Goal: Task Accomplishment & Management: Manage account settings

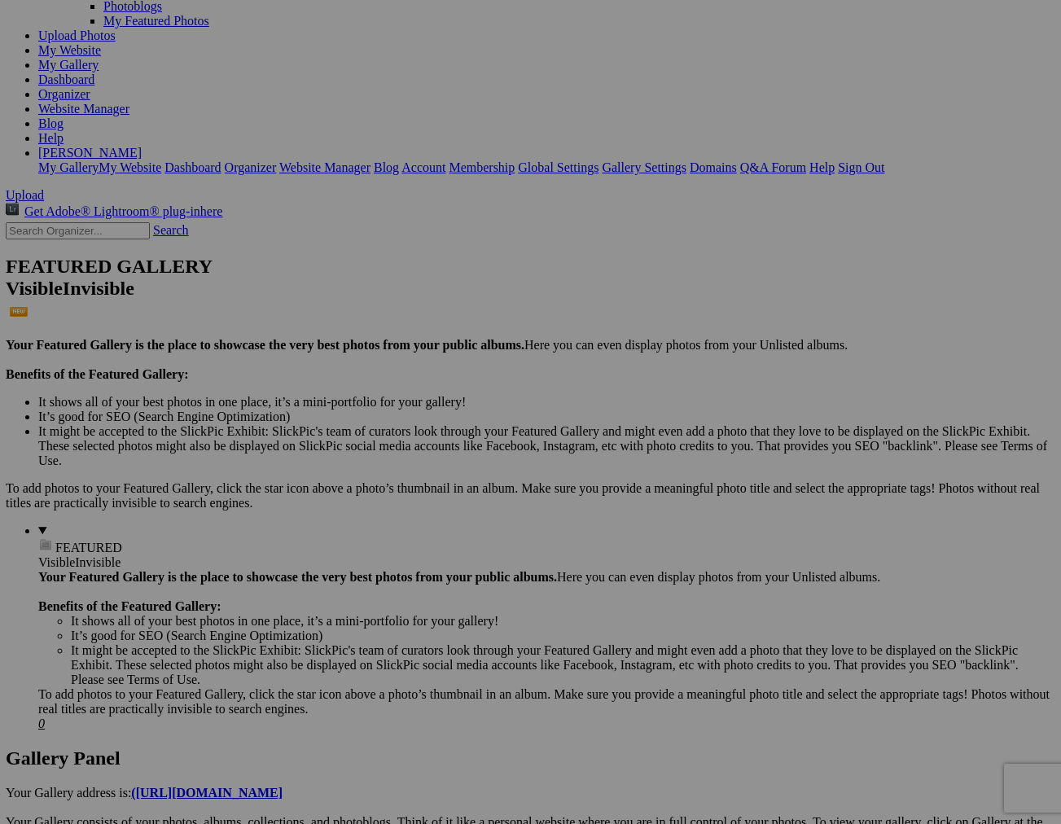
scroll to position [179, 0]
drag, startPoint x: 452, startPoint y: 715, endPoint x: 549, endPoint y: 37, distance: 684.4
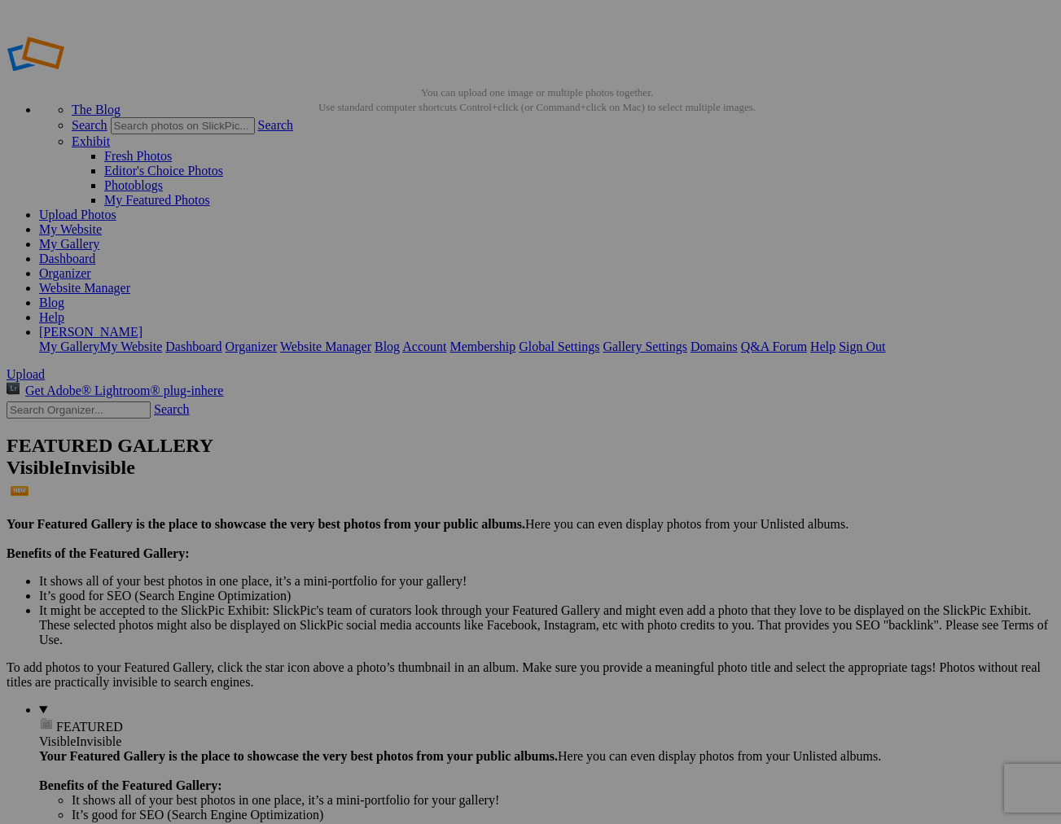
scroll to position [0, 0]
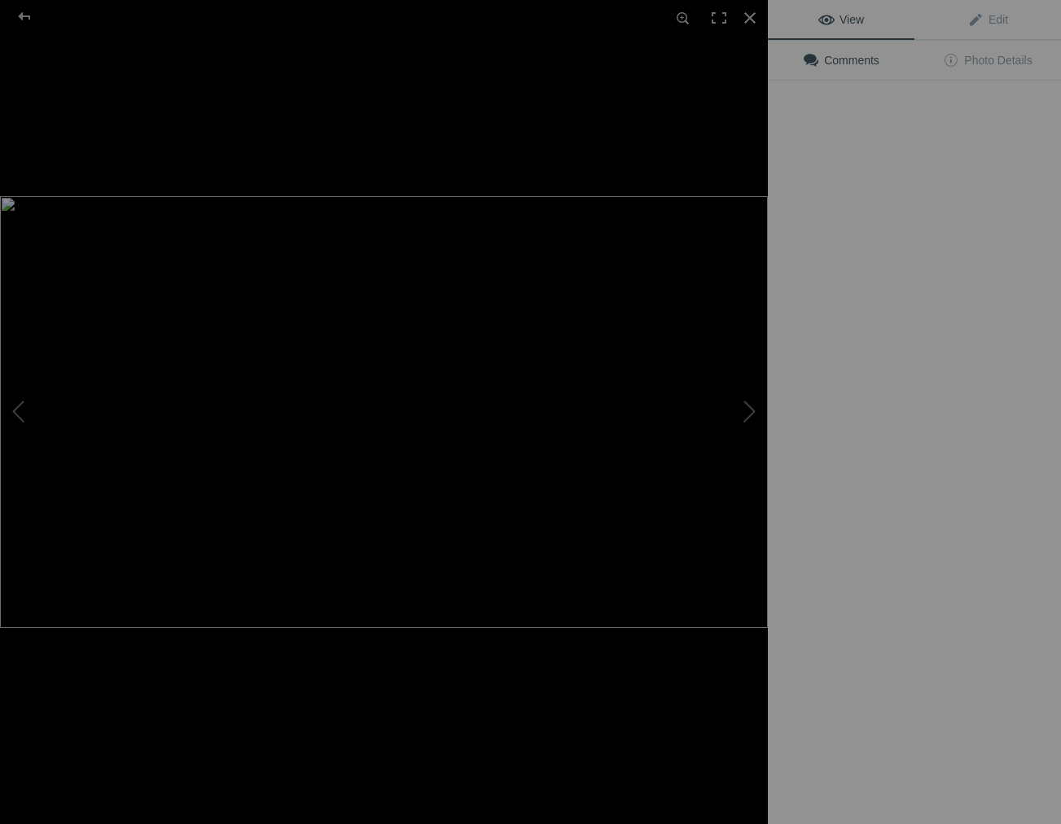
click at [457, 239] on img at bounding box center [384, 412] width 768 height 432
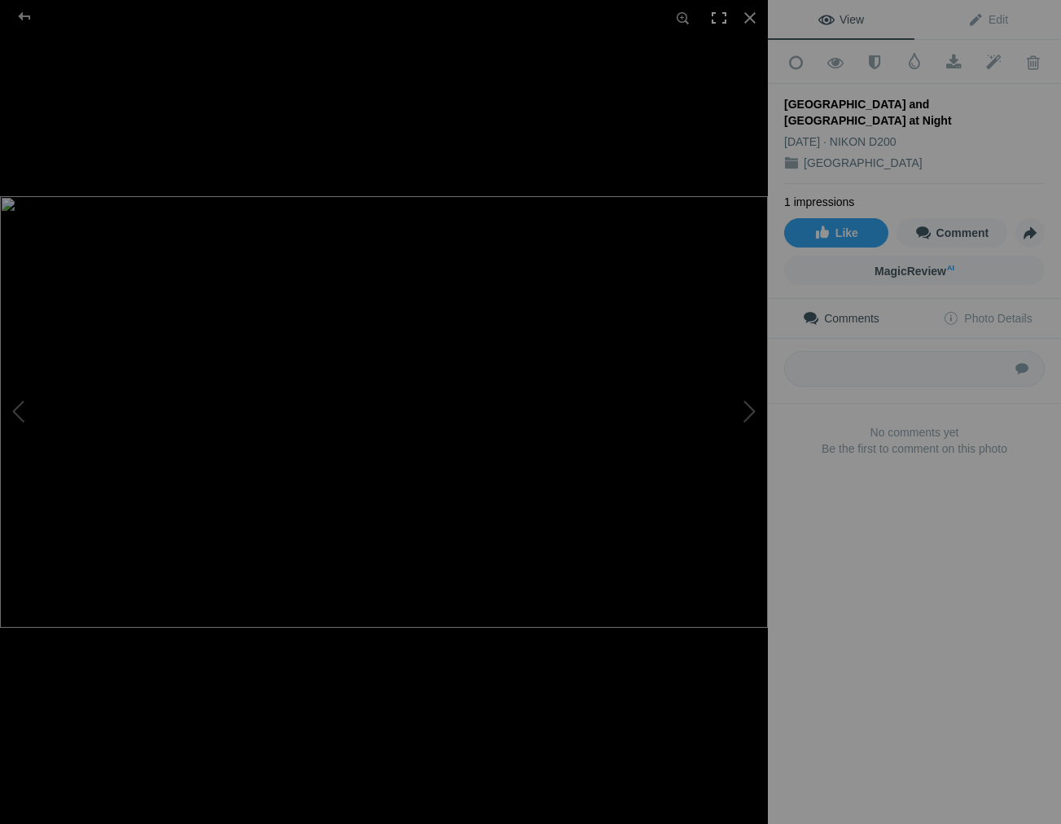
click at [717, 16] on div at bounding box center [719, 18] width 36 height 36
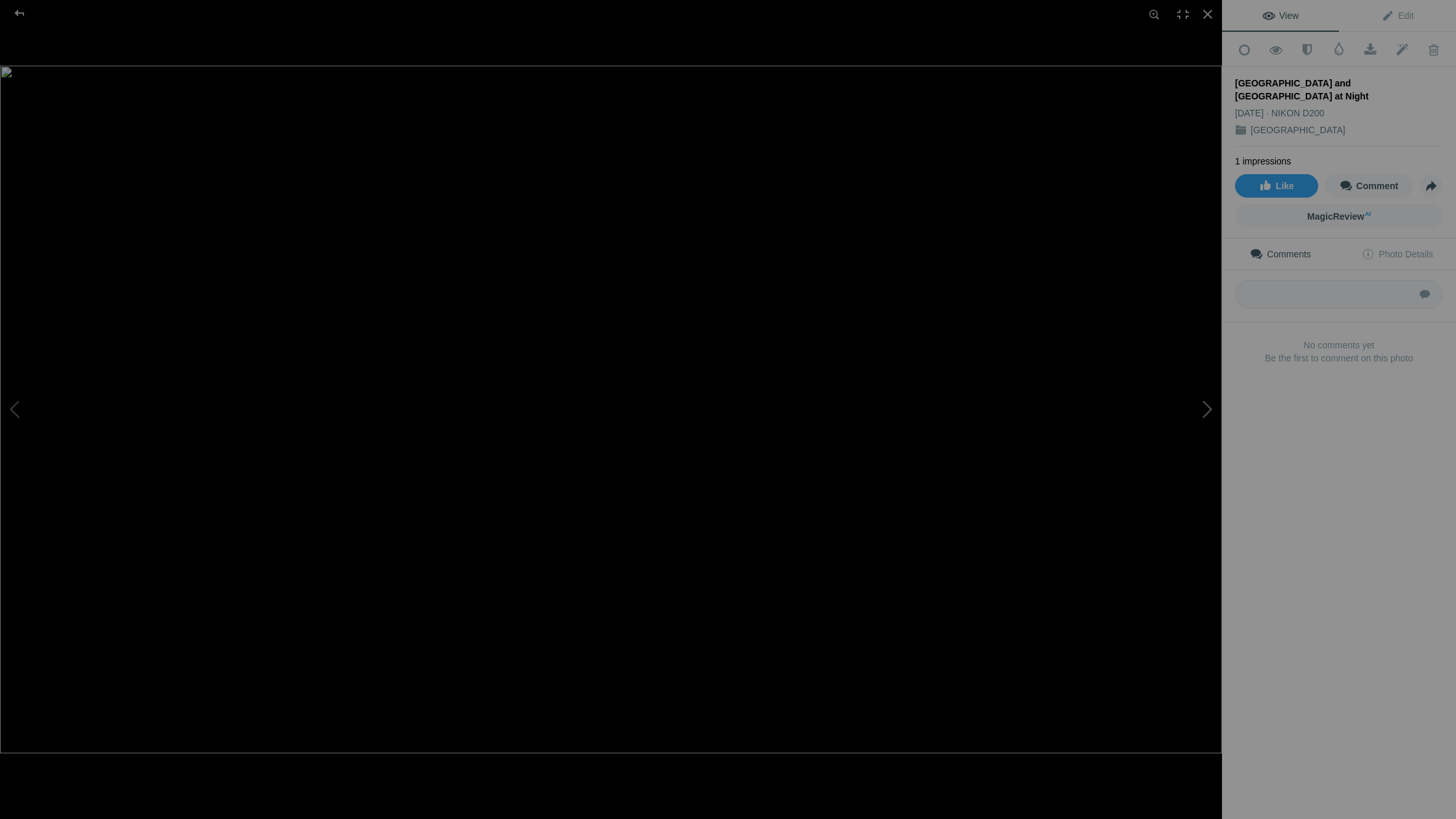
click at [846, 411] on button at bounding box center [1173, 410] width 97 height 295
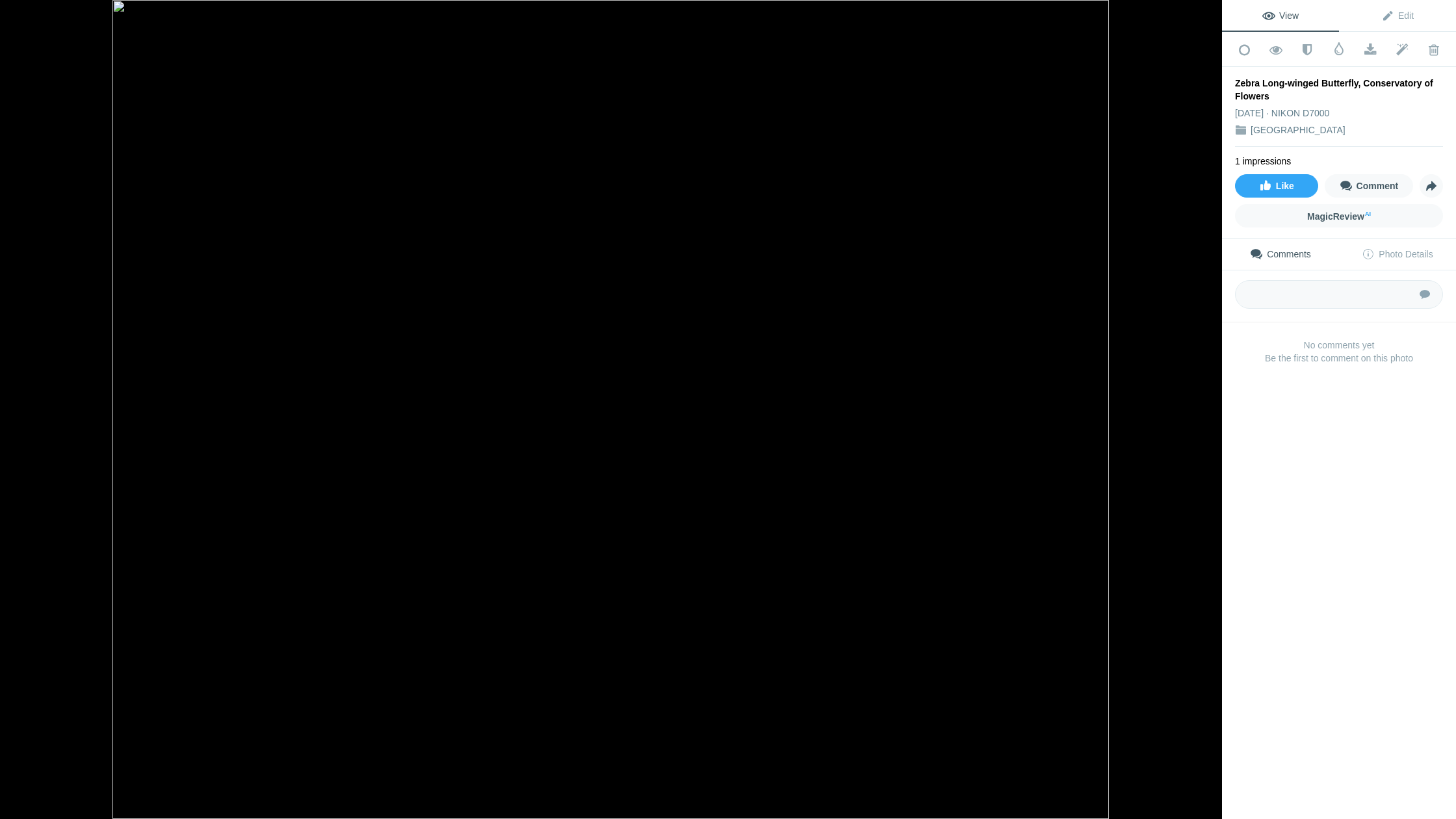
click at [846, 411] on button at bounding box center [1173, 410] width 97 height 295
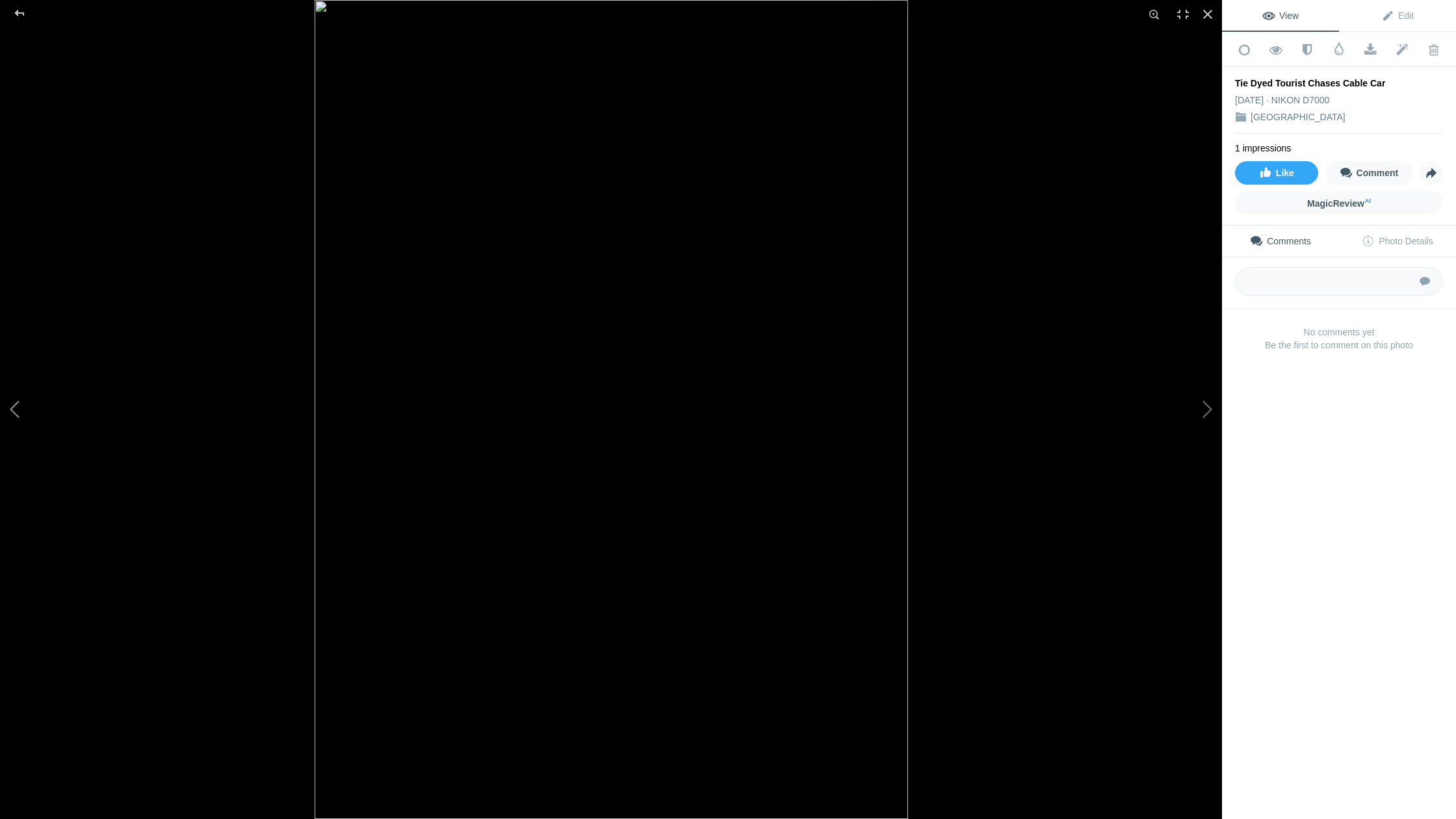
click at [16, 403] on button at bounding box center [49, 410] width 97 height 295
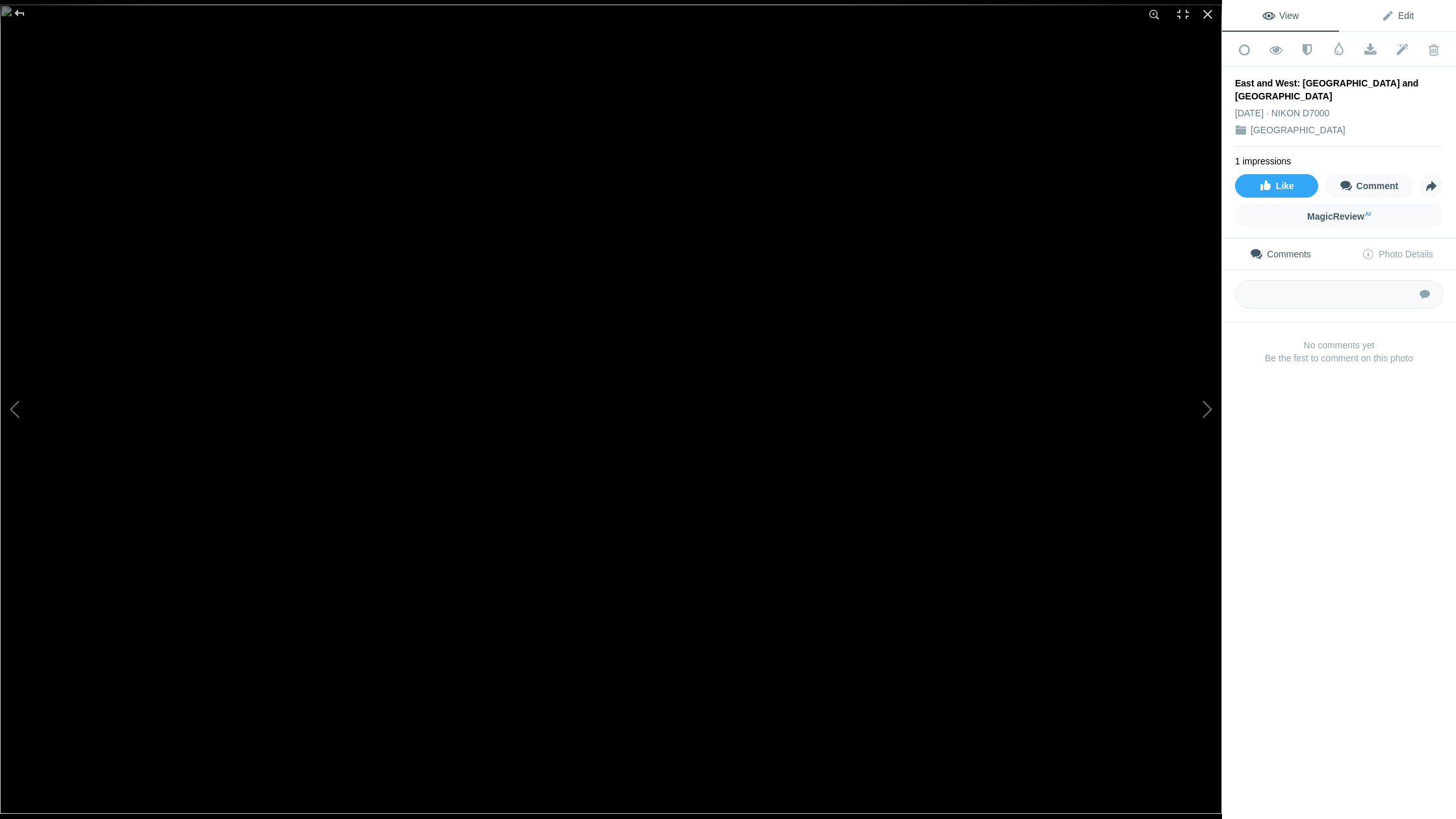
click at [846, 11] on span "Edit" at bounding box center [1397, 15] width 33 height 10
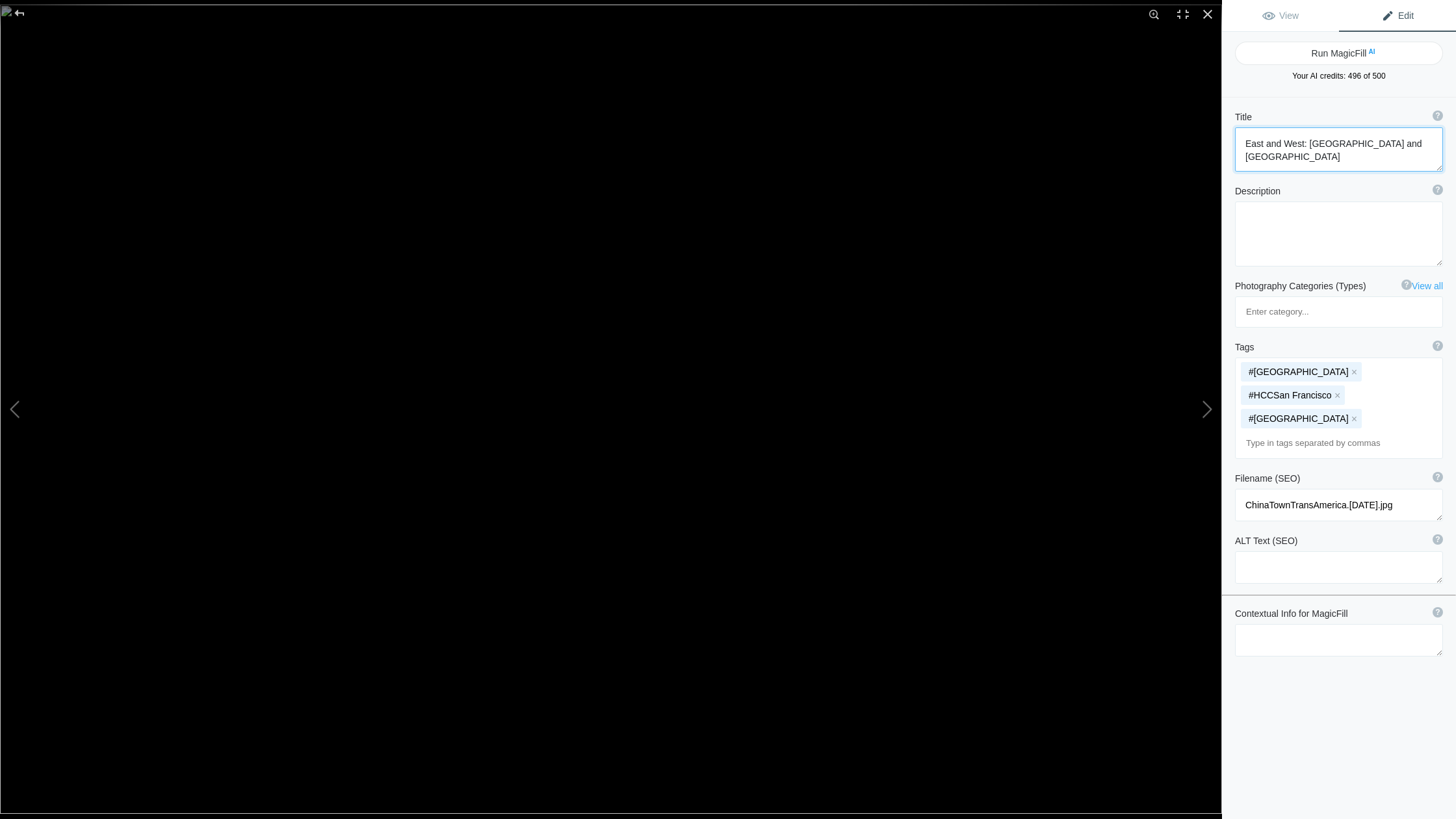
click at [846, 144] on textarea at bounding box center [1339, 149] width 208 height 44
click at [846, 156] on textarea at bounding box center [1339, 149] width 208 height 44
click at [846, 408] on button at bounding box center [1173, 410] width 97 height 295
type textarea "Tie Dyed Tourist Chases Cable Car"
type textarea "TieDyedTourist.[DATE].jpg"
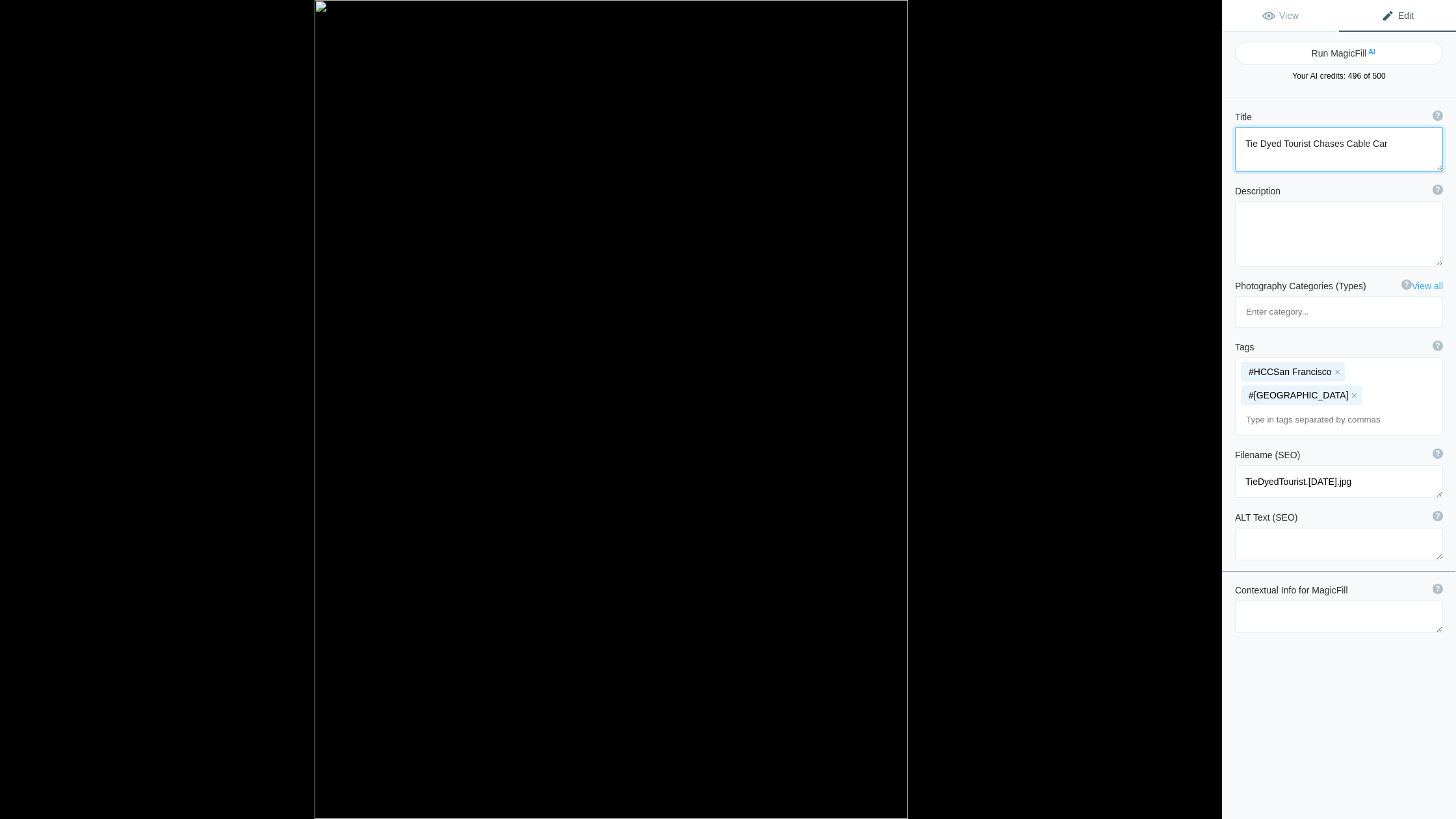
click at [846, 408] on button at bounding box center [1173, 410] width 97 height 295
type textarea "Crooked [GEOGRAPHIC_DATA]"
type textarea "SF-HCC_2.jpg"
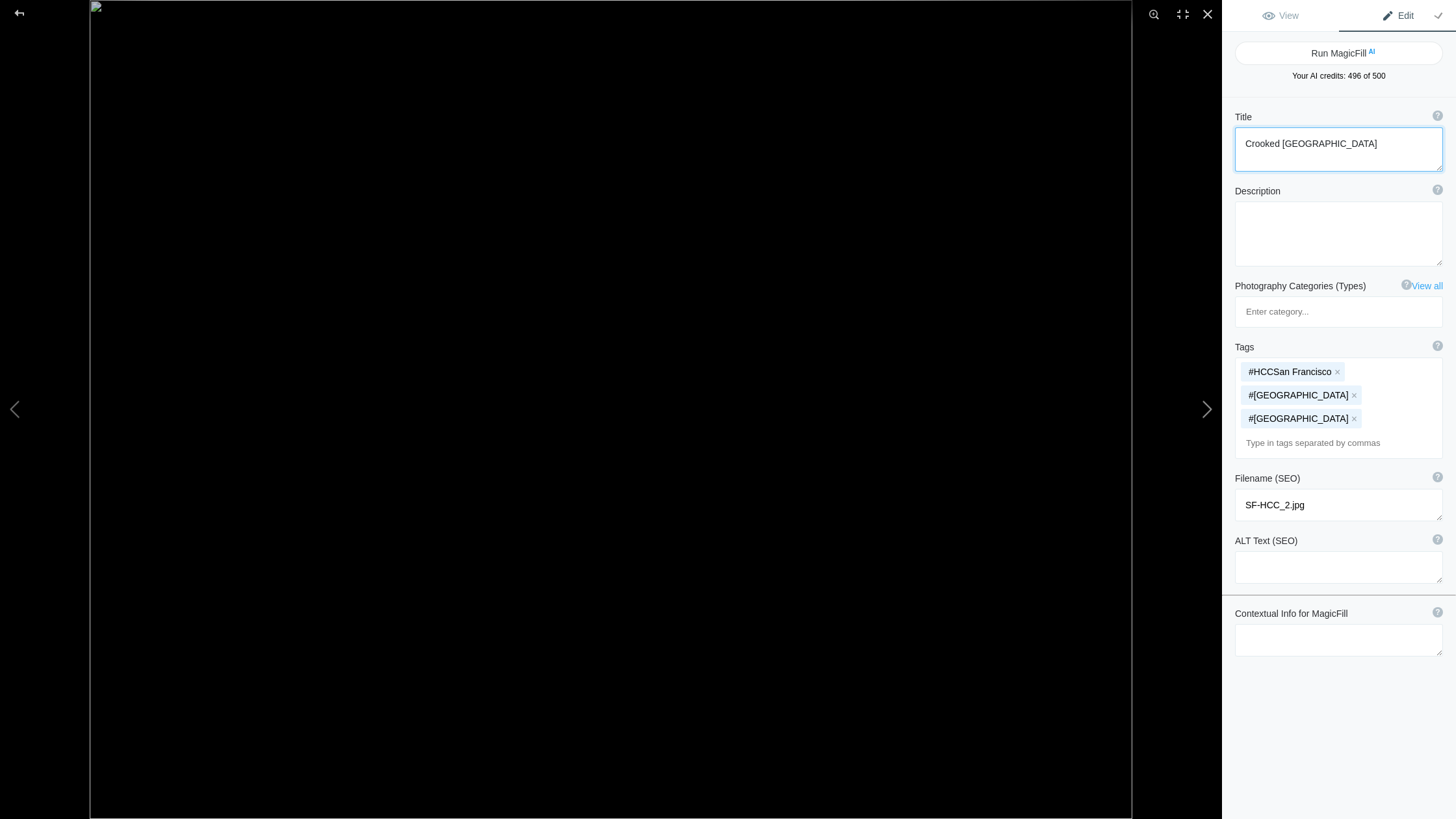
click at [846, 411] on button at bounding box center [1173, 410] width 97 height 295
type textarea "[GEOGRAPHIC_DATA]"
type textarea "CityHall.[DATE].jpg"
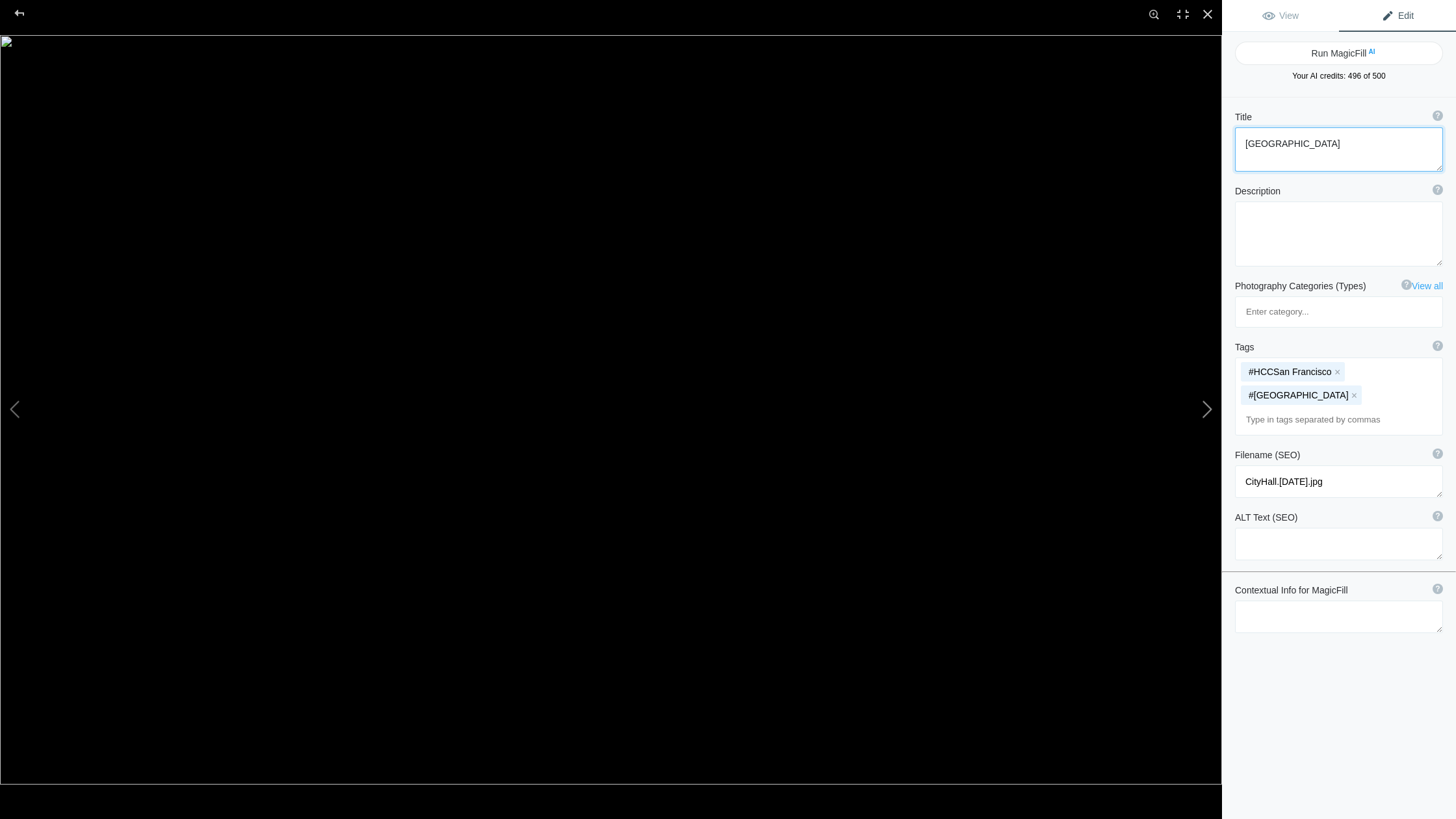
click at [846, 408] on button at bounding box center [1173, 410] width 97 height 295
type textarea "[GEOGRAPHIC_DATA]"
type textarea "GraceCathedral.[DATE].jpg"
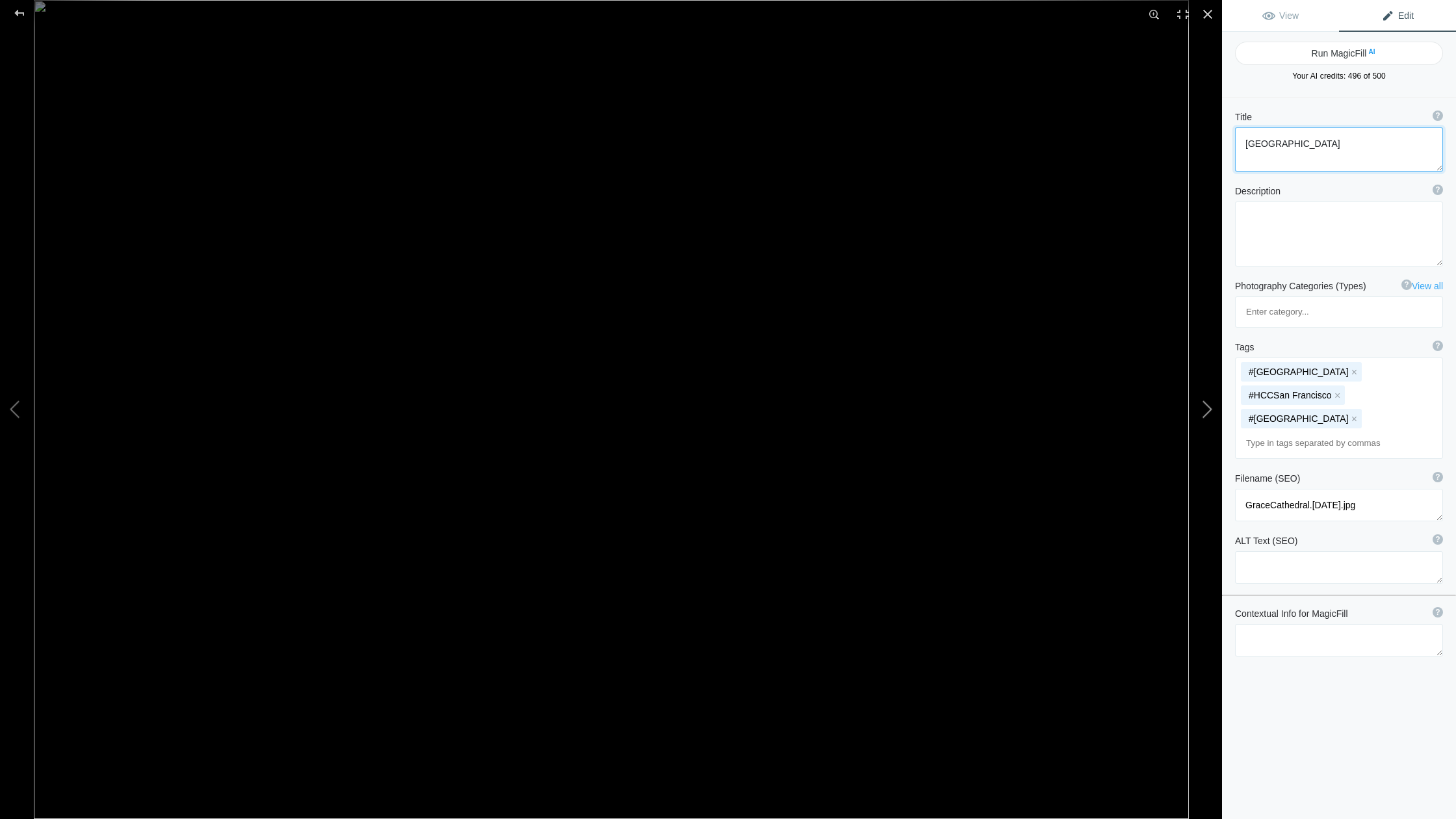
click at [846, 409] on button at bounding box center [1173, 410] width 97 height 295
type textarea "Lanterns in [GEOGRAPHIC_DATA]"
type textarea "SF-HCC_4.jpg"
click at [846, 406] on button at bounding box center [1173, 410] width 97 height 295
type textarea "The Painted [DEMOGRAPHIC_DATA] of [GEOGRAPHIC_DATA]"
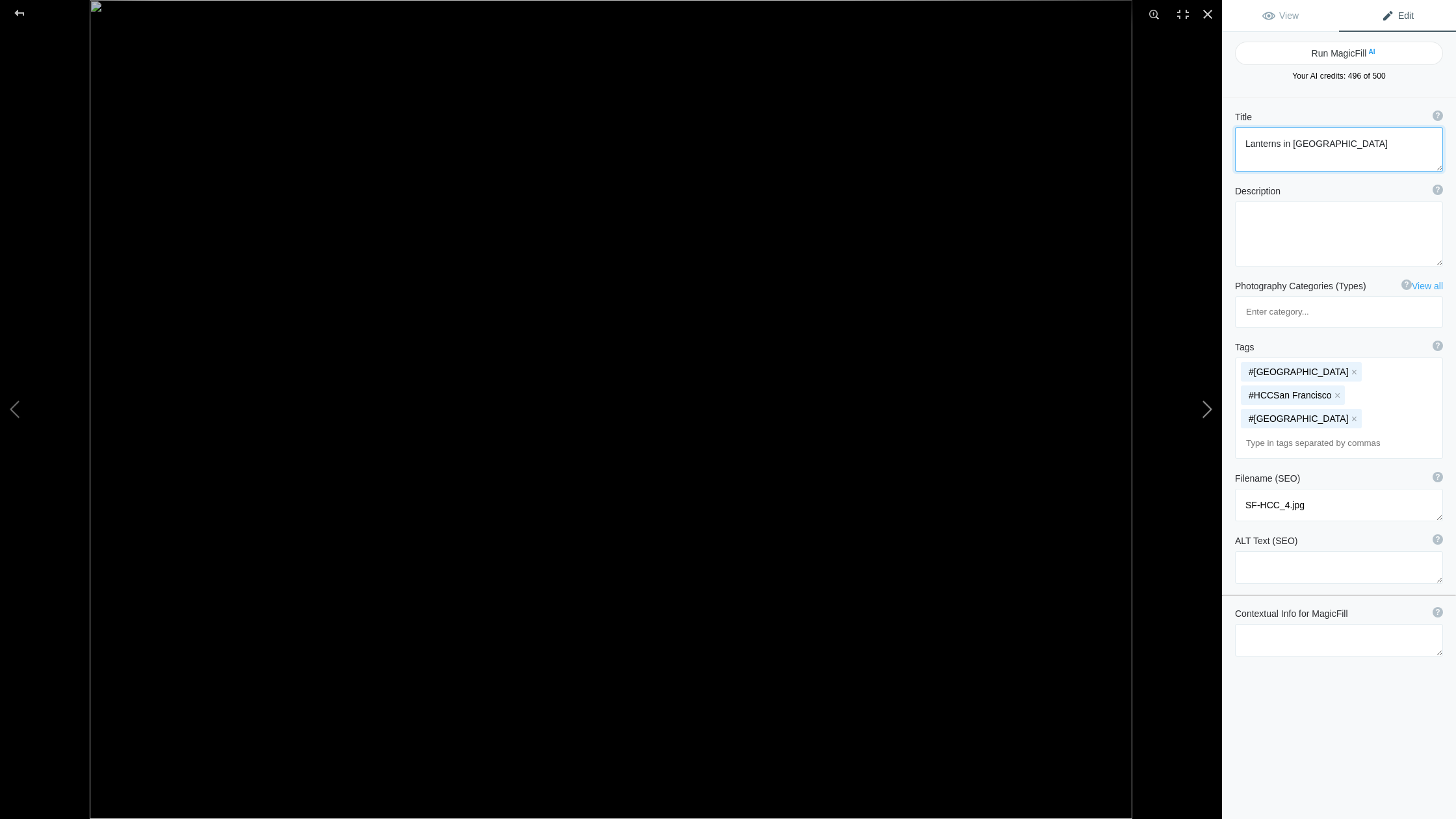
type textarea "2019ForumGallery_1007.jpg"
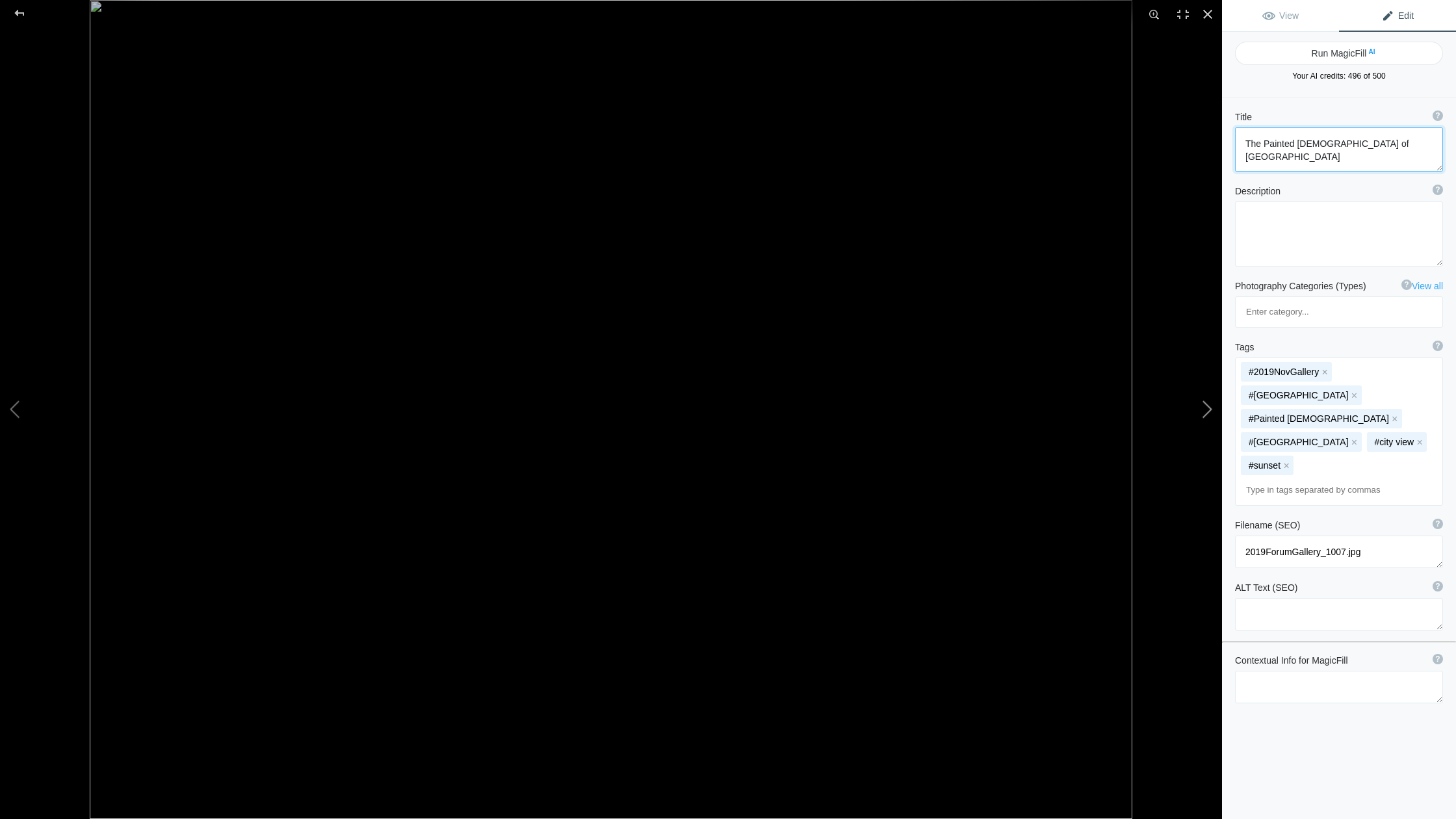
click at [846, 406] on button at bounding box center [1173, 410] width 97 height 295
type textarea "[GEOGRAPHIC_DATA]"
type textarea "16thAve.[DATE].jpg"
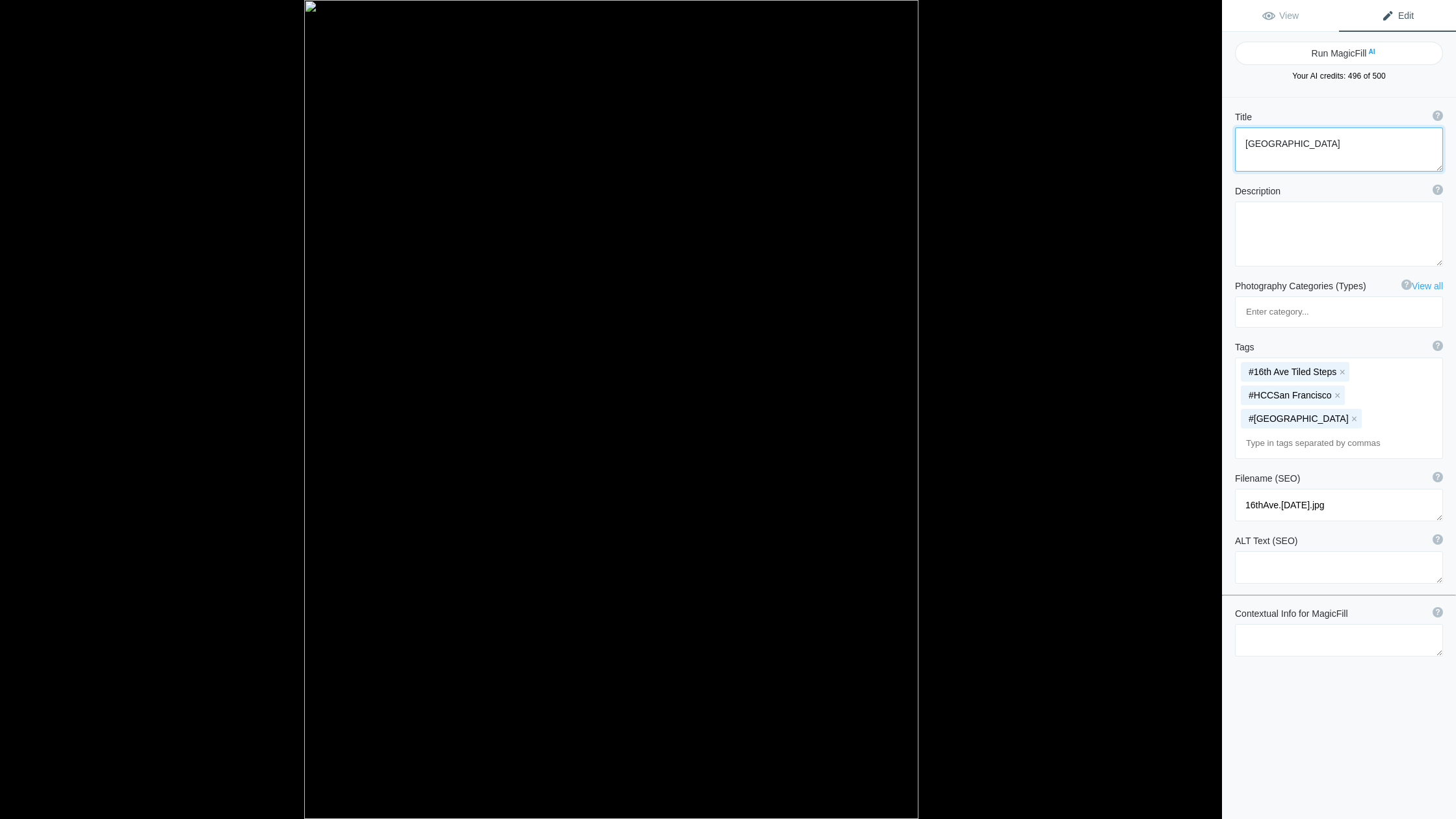
click at [846, 406] on button at bounding box center [1173, 410] width 97 height 295
type textarea "Tall Ship and Bridge 2"
type textarea "BridgeBoat.8.20.25-2.jpg"
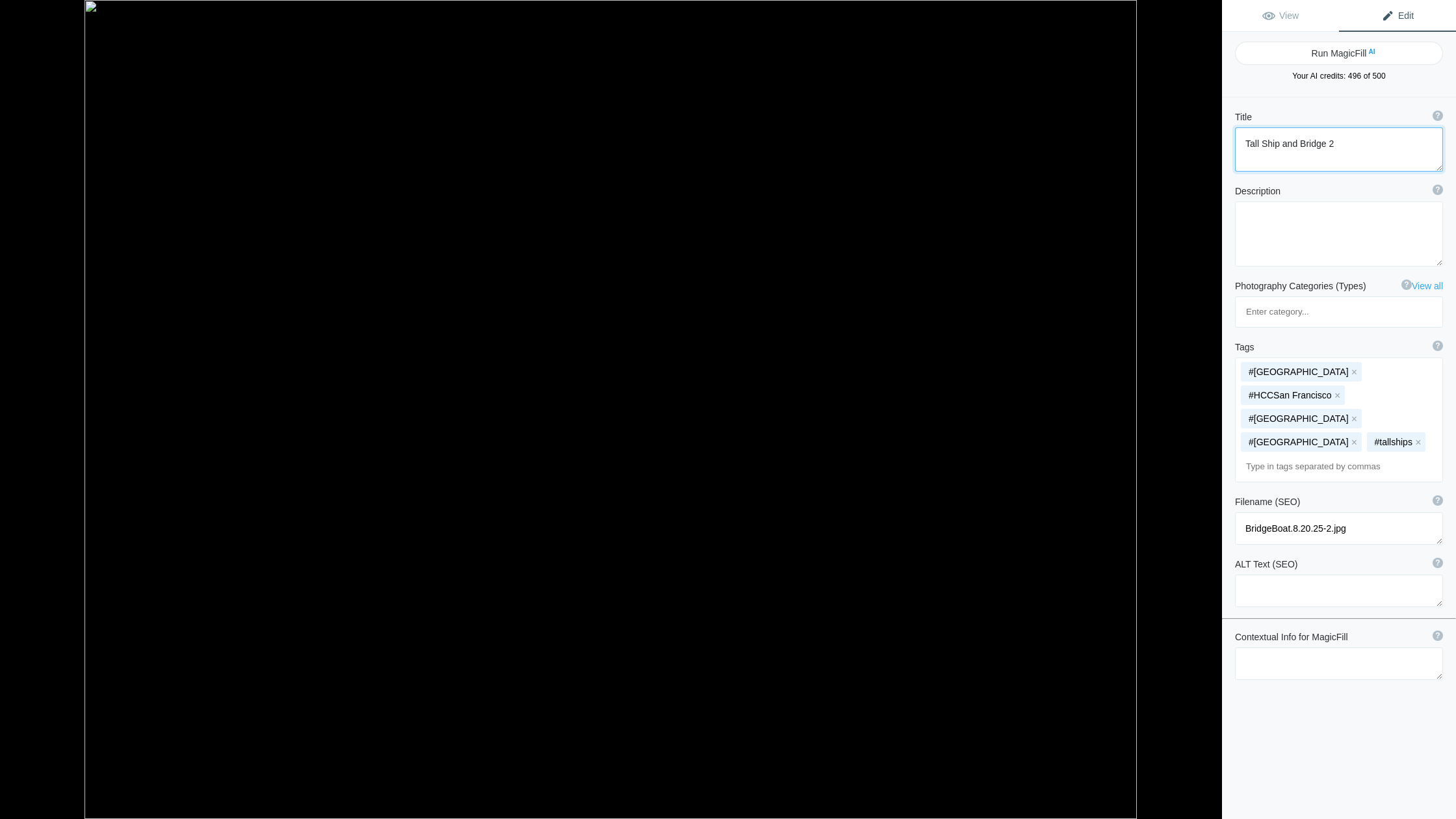
click at [846, 406] on button at bounding box center [1173, 410] width 97 height 295
type textarea "Tall Ship on [GEOGRAPHIC_DATA]"
type textarea "BridgeBoat.[DATE].jpg"
click at [846, 15] on span "Edit" at bounding box center [1397, 15] width 33 height 10
click at [846, 145] on textarea at bounding box center [1339, 149] width 208 height 44
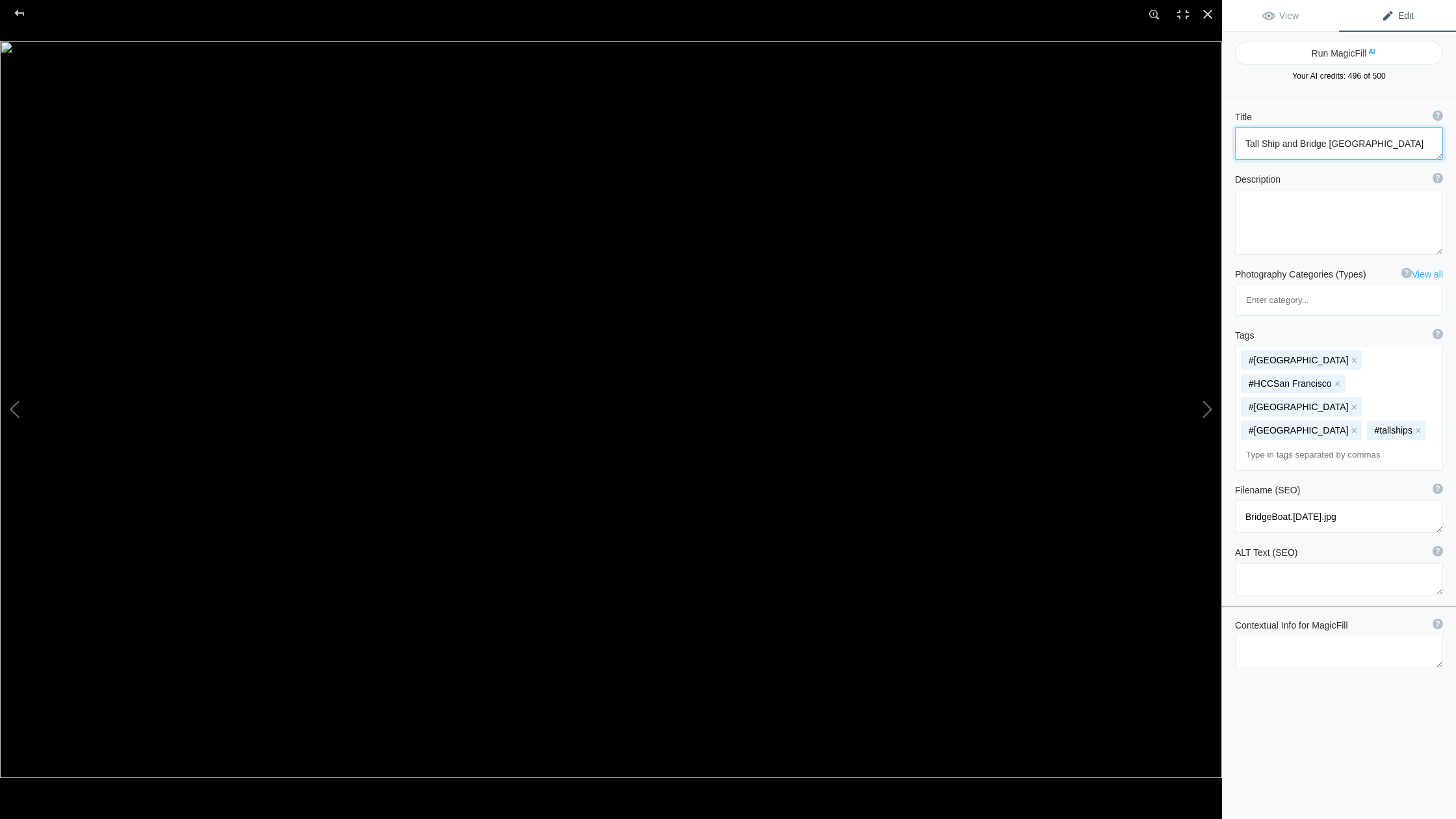
drag, startPoint x: 1398, startPoint y: 145, endPoint x: 1324, endPoint y: 145, distance: 74.0
click at [846, 145] on textarea at bounding box center [1339, 144] width 208 height 33
click at [846, 408] on button at bounding box center [1173, 410] width 97 height 295
type textarea "Three Giraffes in the [GEOGRAPHIC_DATA]"
type textarea "ThreeGiraffes.[DATE].jpg"
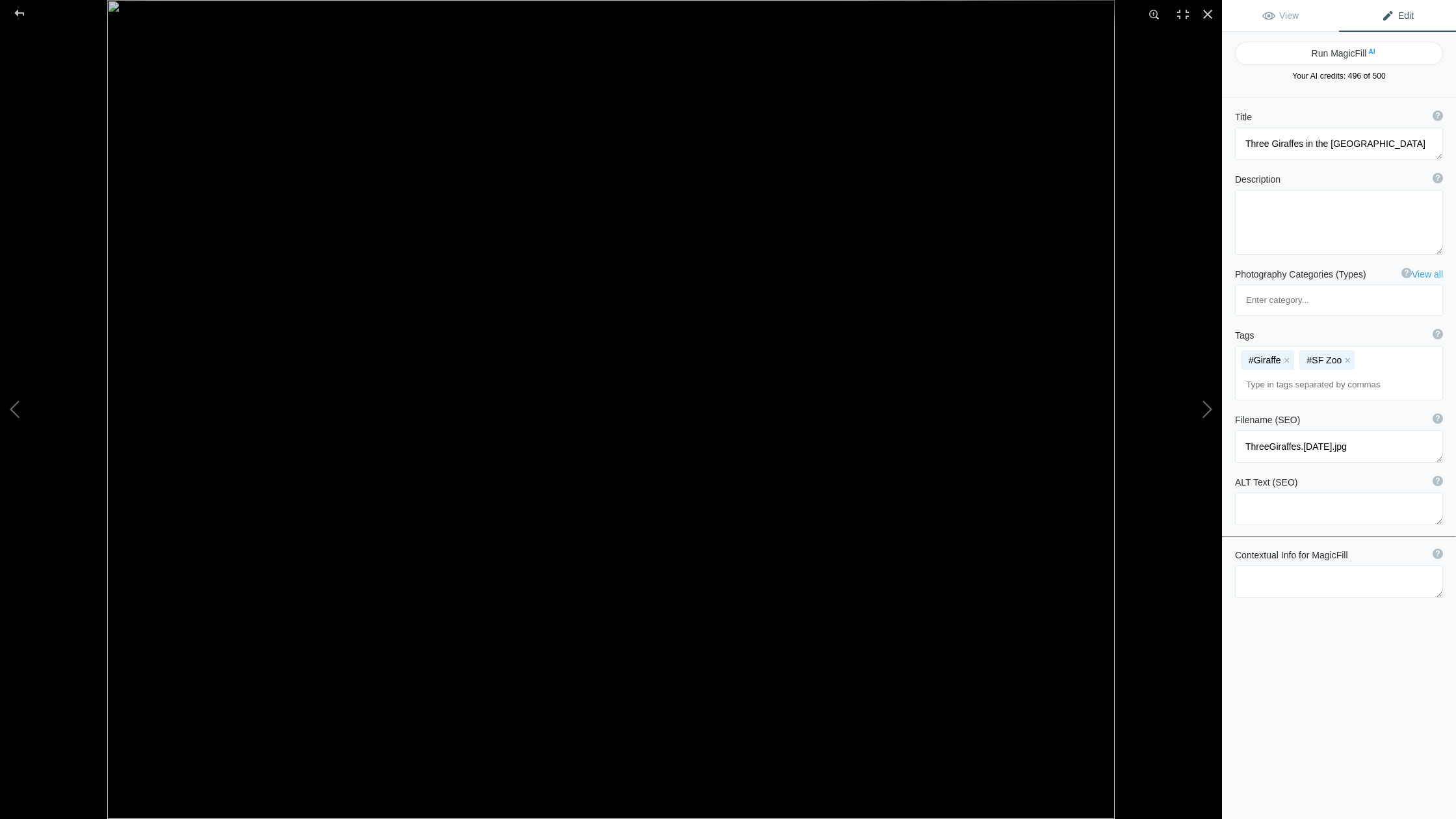
drag, startPoint x: 1406, startPoint y: 14, endPoint x: 1399, endPoint y: 26, distance: 13.9
click at [846, 14] on span "Edit" at bounding box center [1397, 15] width 33 height 10
click at [846, 145] on textarea at bounding box center [1339, 144] width 208 height 33
click at [846, 409] on button at bounding box center [1173, 410] width 97 height 295
type textarea "Chilean Flamingo in the [GEOGRAPHIC_DATA]"
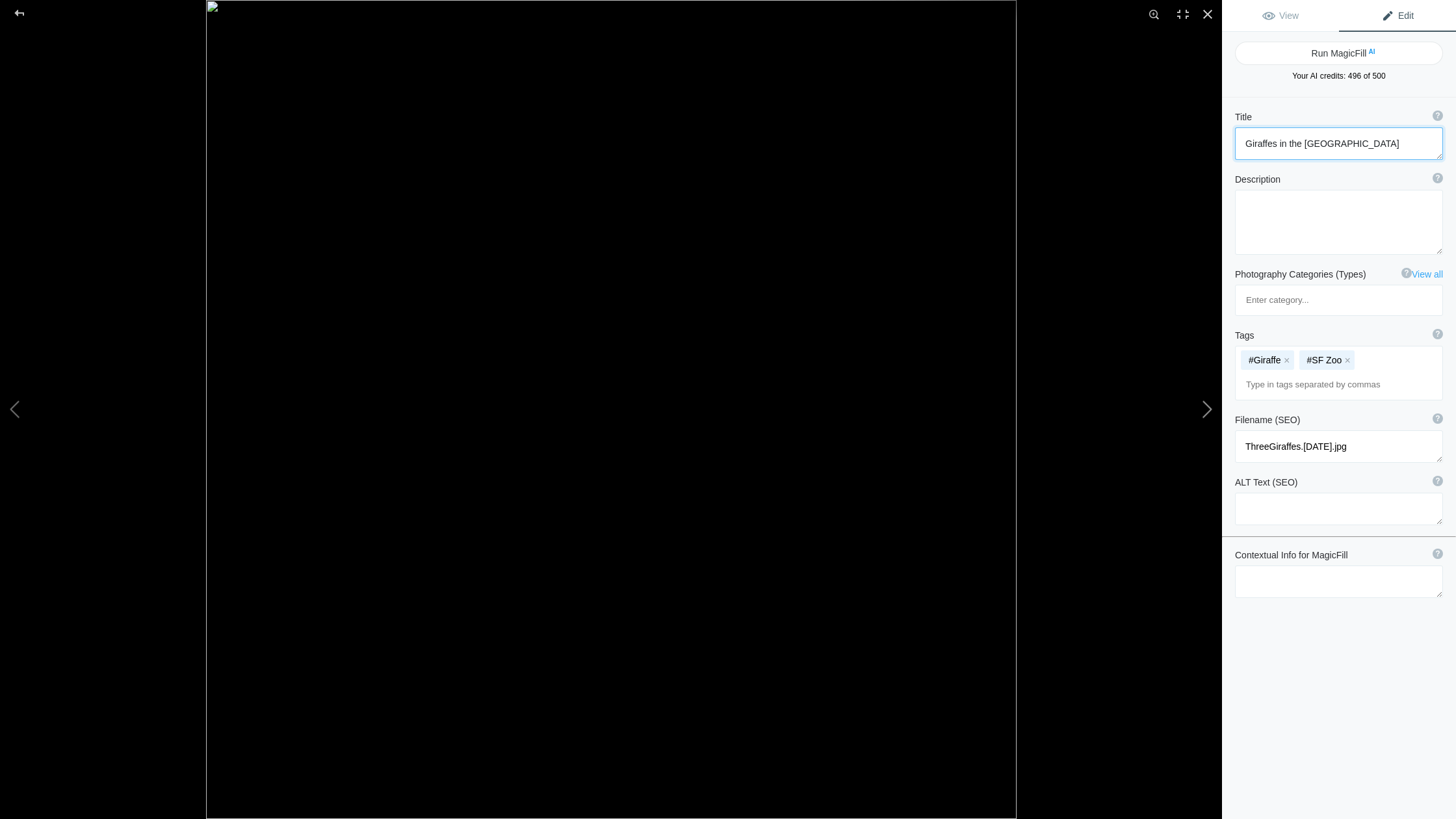
type textarea "ChileanFlamingo.[DATE].jpg"
click at [846, 408] on button at bounding box center [1173, 410] width 97 height 295
type textarea "Snow Leopard in the [GEOGRAPHIC_DATA]"
type textarea "ForumGallery2019-SFZooSnowLeopard_003.jpg"
click at [846, 409] on button at bounding box center [1173, 410] width 97 height 295
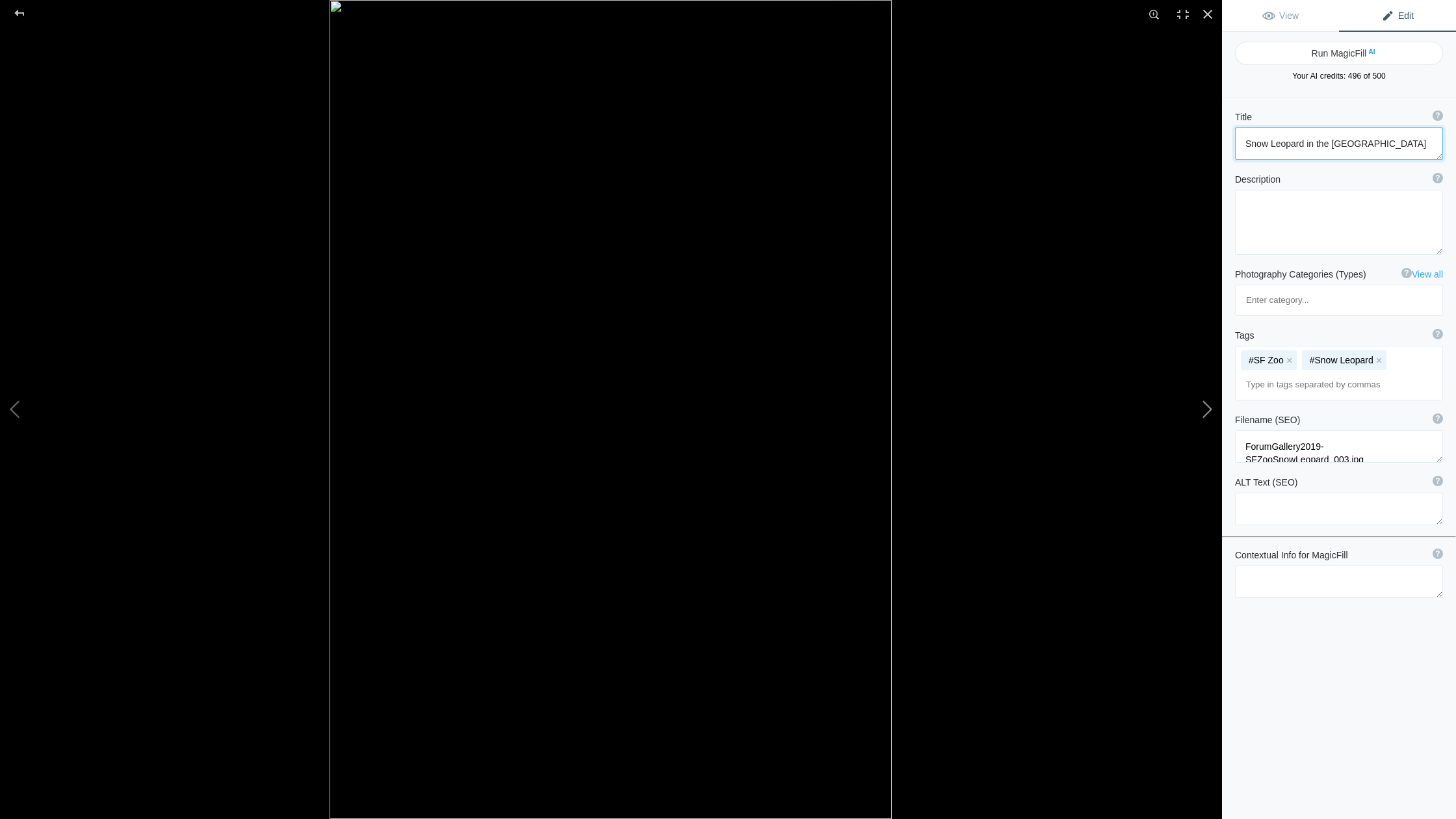
type textarea "[PERSON_NAME][GEOGRAPHIC_DATA] on [GEOGRAPHIC_DATA]"
type textarea "CoitTower.[DATE].jpg"
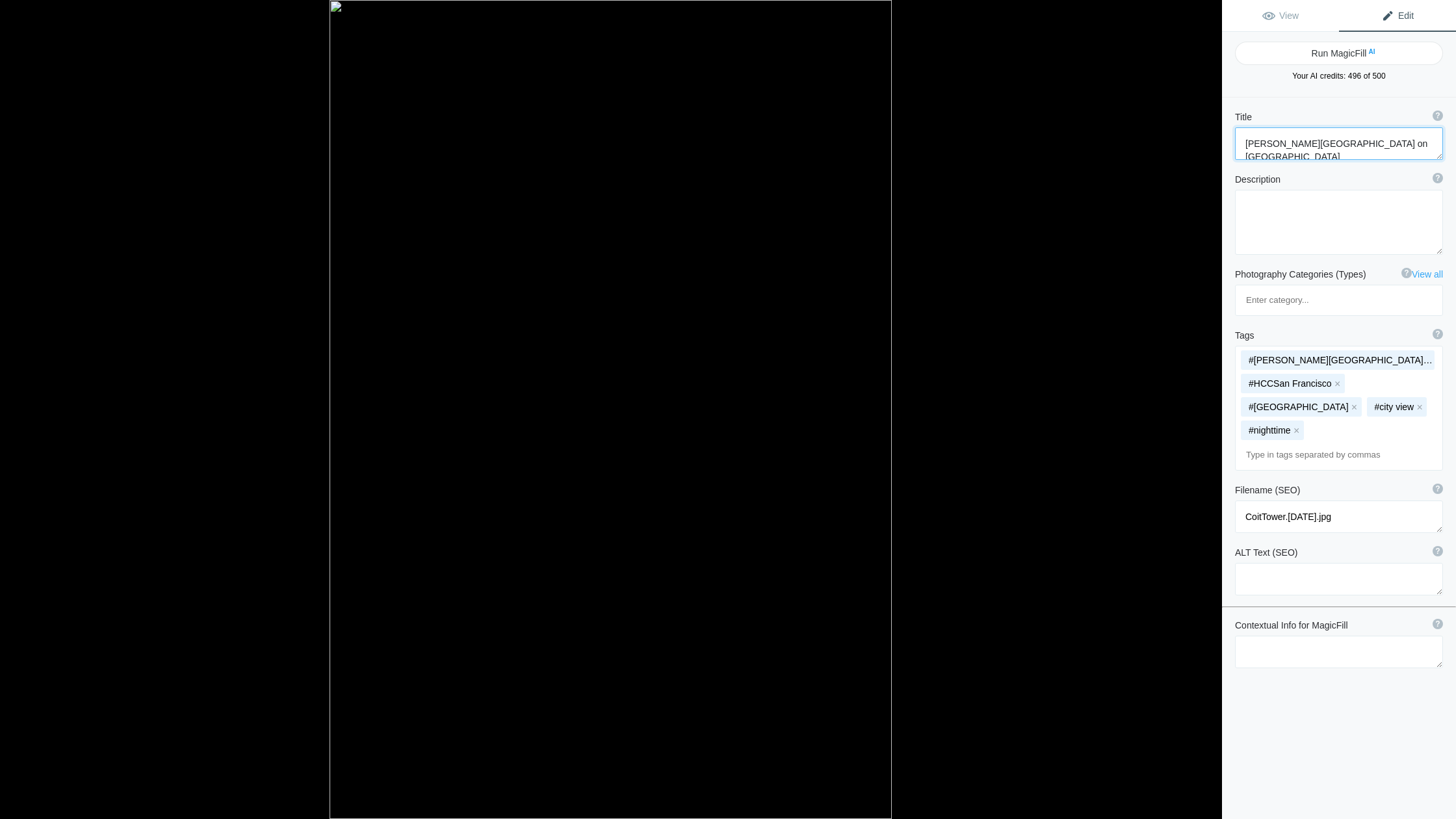
click at [846, 409] on button at bounding box center [1173, 410] width 97 height 295
type textarea "[GEOGRAPHIC_DATA] and [GEOGRAPHIC_DATA] at Night"
type textarea "BridgeSF@Night.[DATE].jpg"
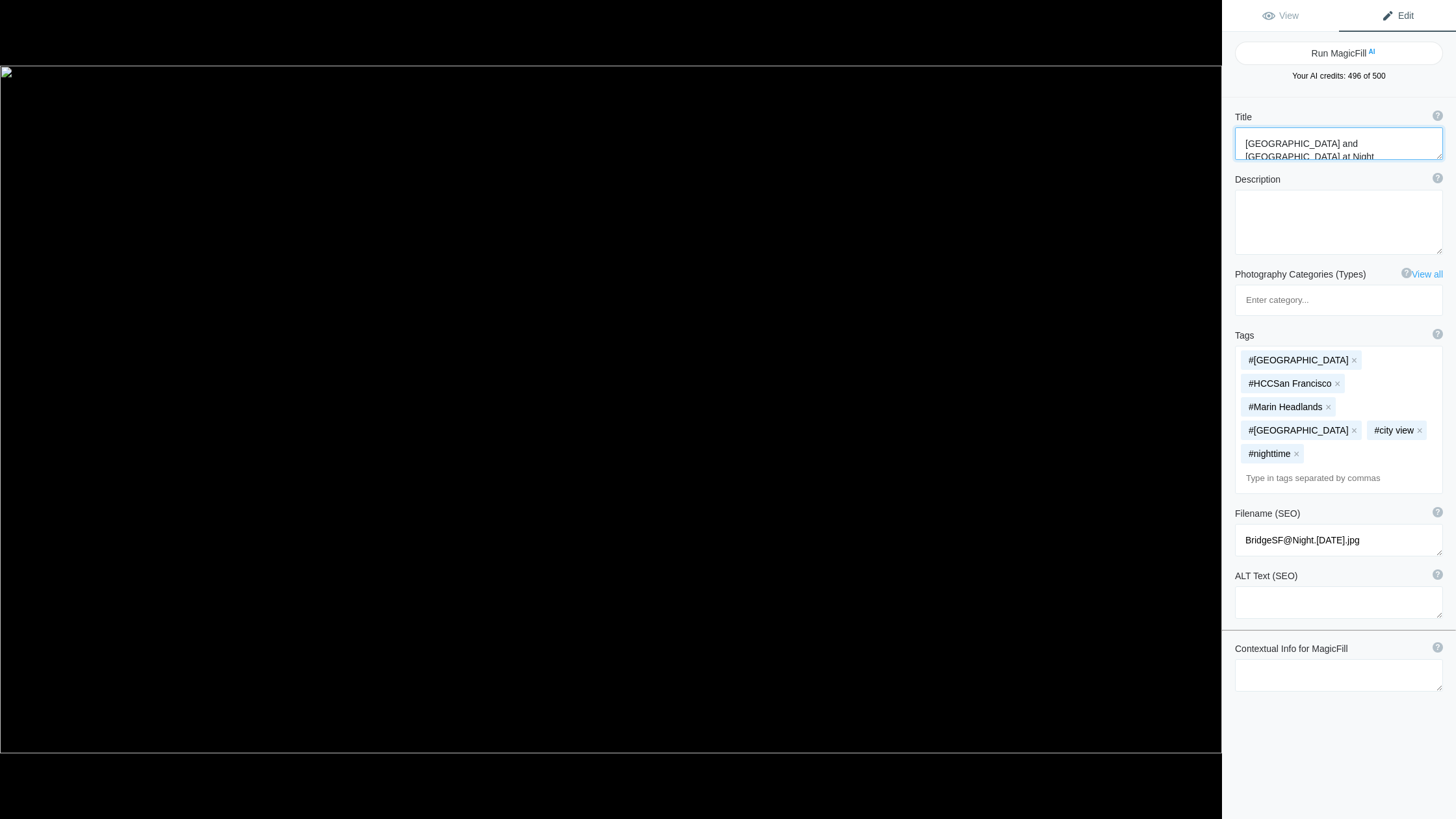
click at [846, 409] on button at bounding box center [1173, 410] width 97 height 295
type textarea "Zebra Long-winged Butterfly, Conservatory of Flowers"
type textarea "ZebraLong-wingedButterfly.[DATE].jpg"
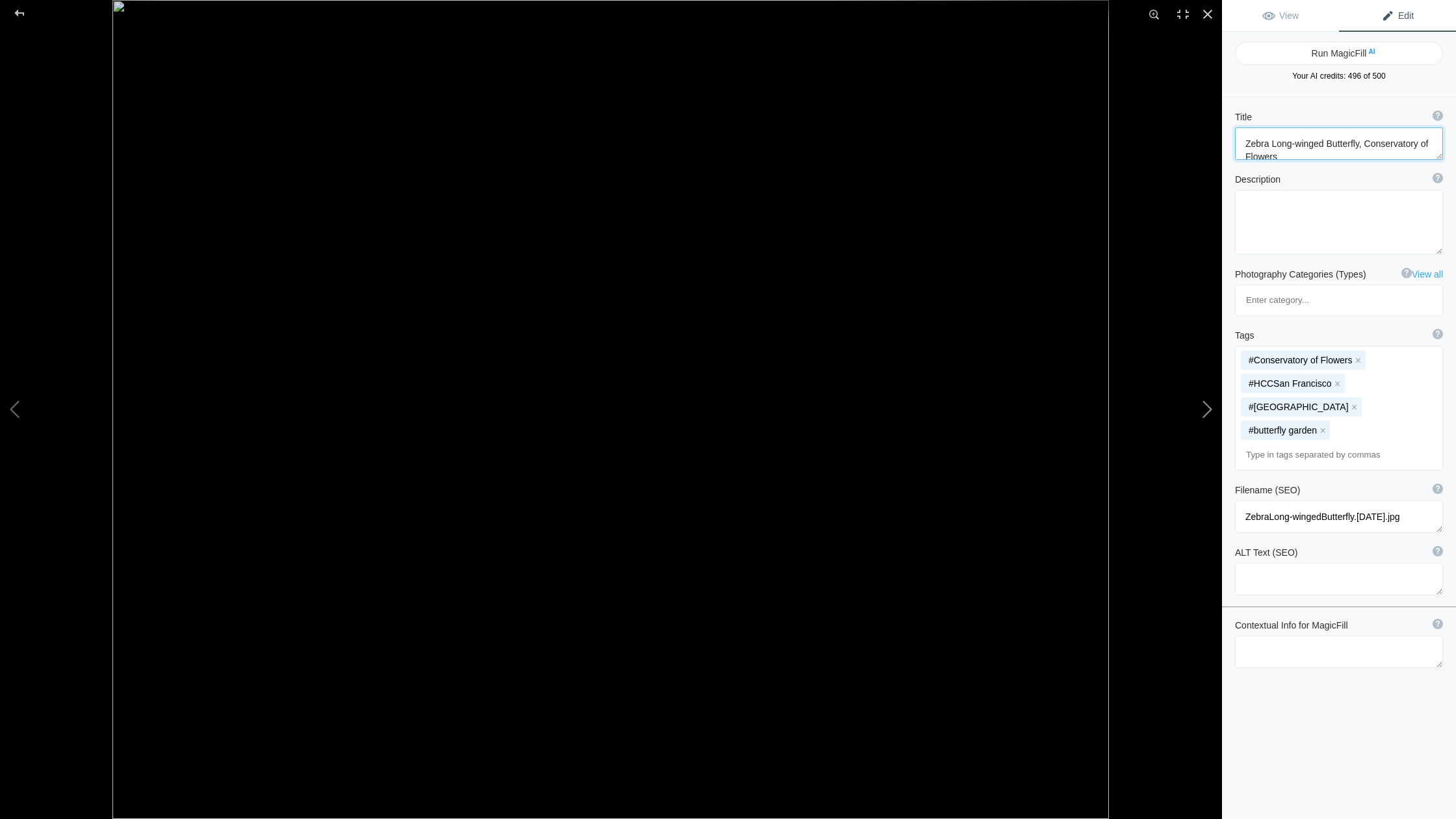
click at [846, 406] on button at bounding box center [1173, 410] width 97 height 295
type textarea "East and West: Chinese Monastery and [GEOGRAPHIC_DATA]"
type textarea "ChinaTownTransAmerica.[DATE].jpg"
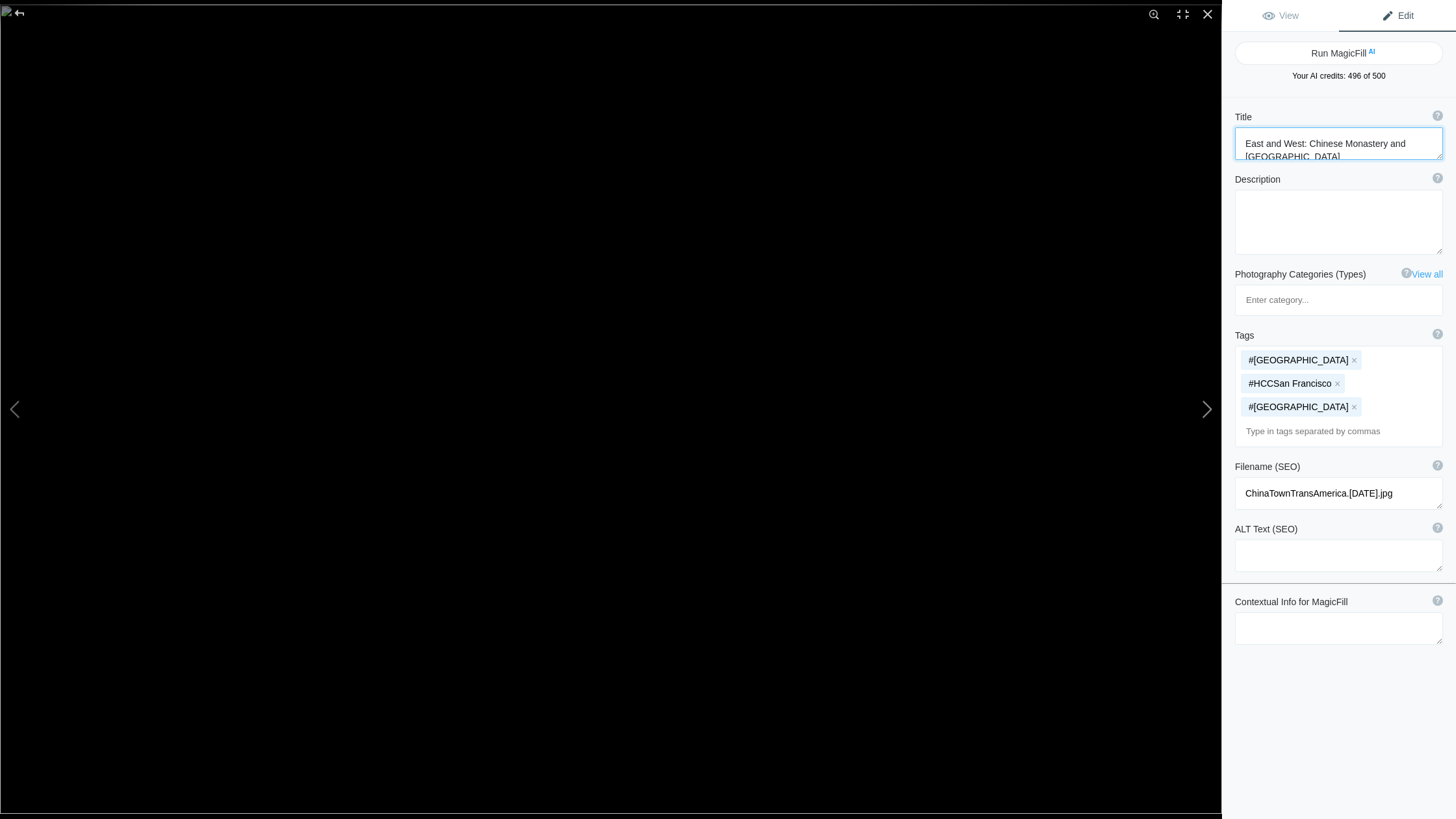
click at [846, 408] on button at bounding box center [1173, 410] width 97 height 295
type textarea "Tie Dyed Tourist Chases Cable Car"
type textarea "TieDyedTourist.[DATE].jpg"
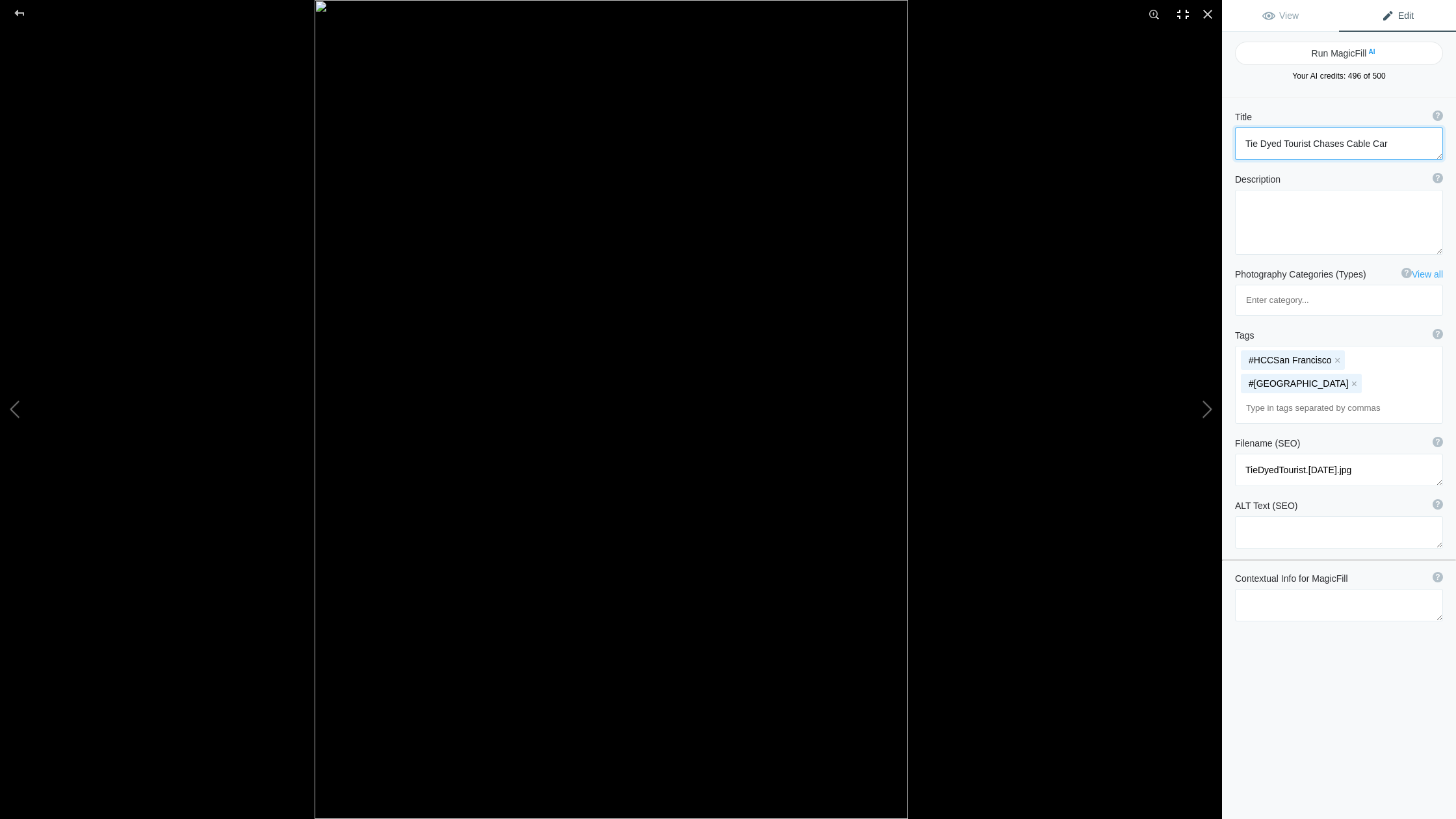
click at [846, 13] on div at bounding box center [1183, 14] width 29 height 29
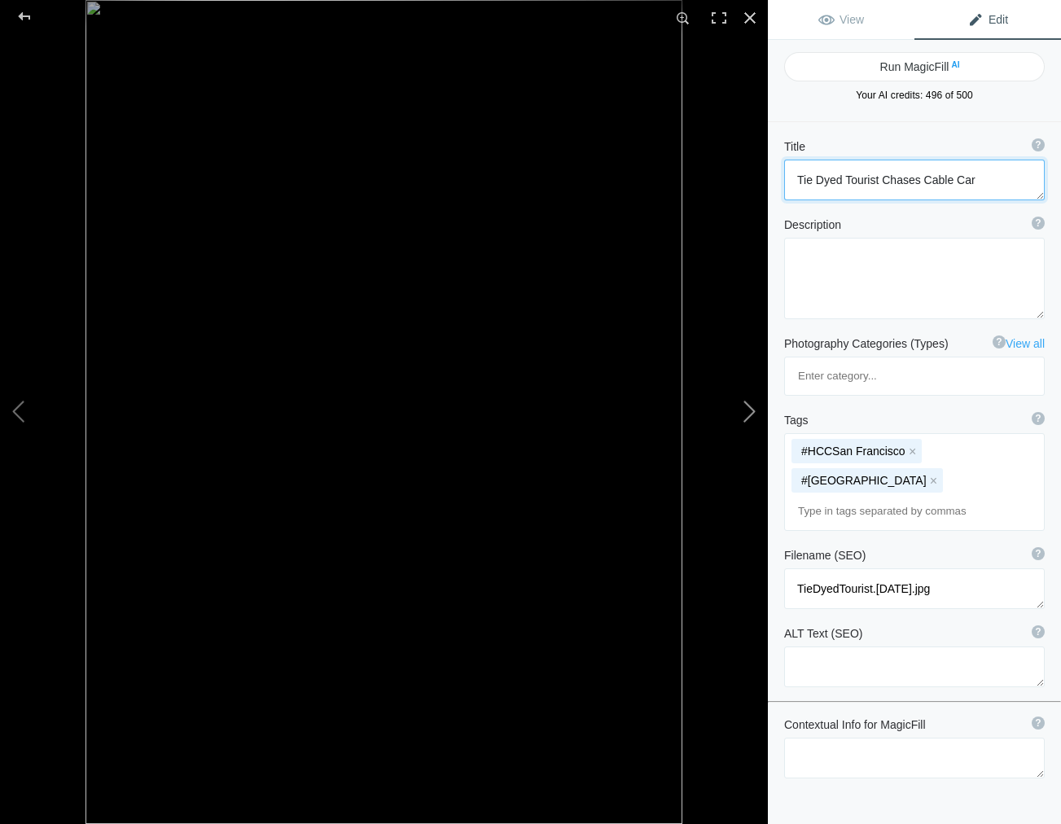
click at [753, 410] on button at bounding box center [707, 412] width 122 height 296
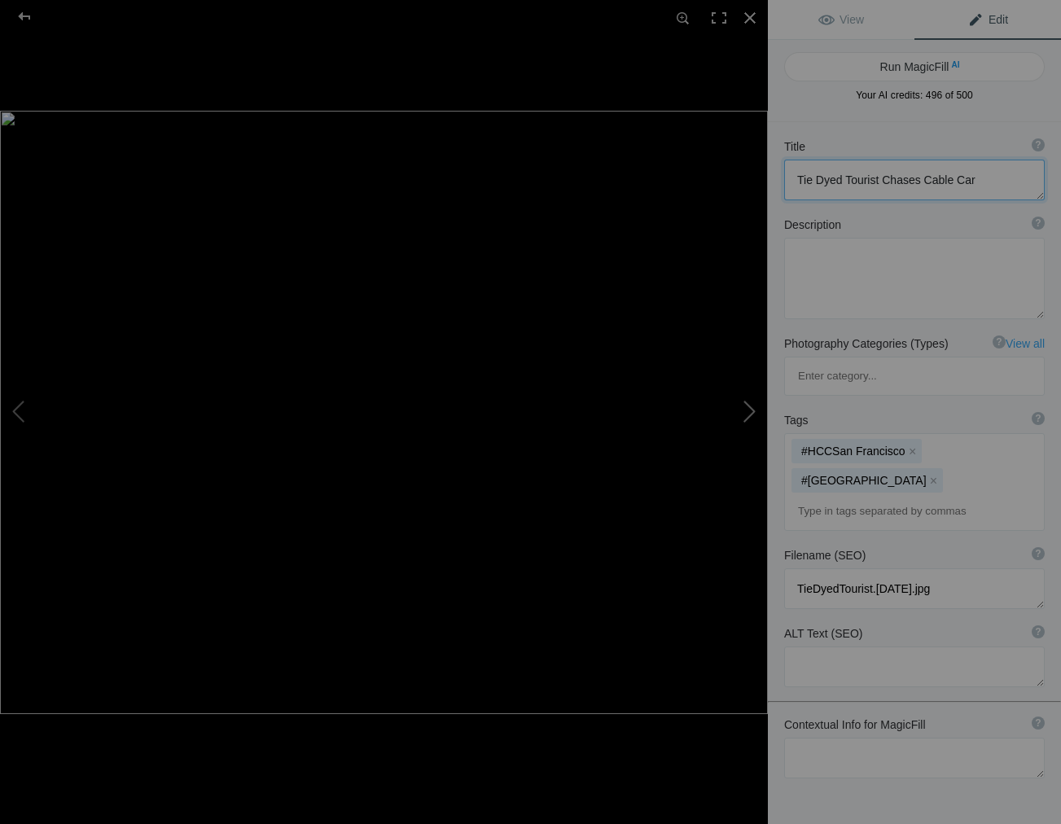
type textarea "Crooked [GEOGRAPHIC_DATA]"
type textarea "SF-HCC_2.jpg"
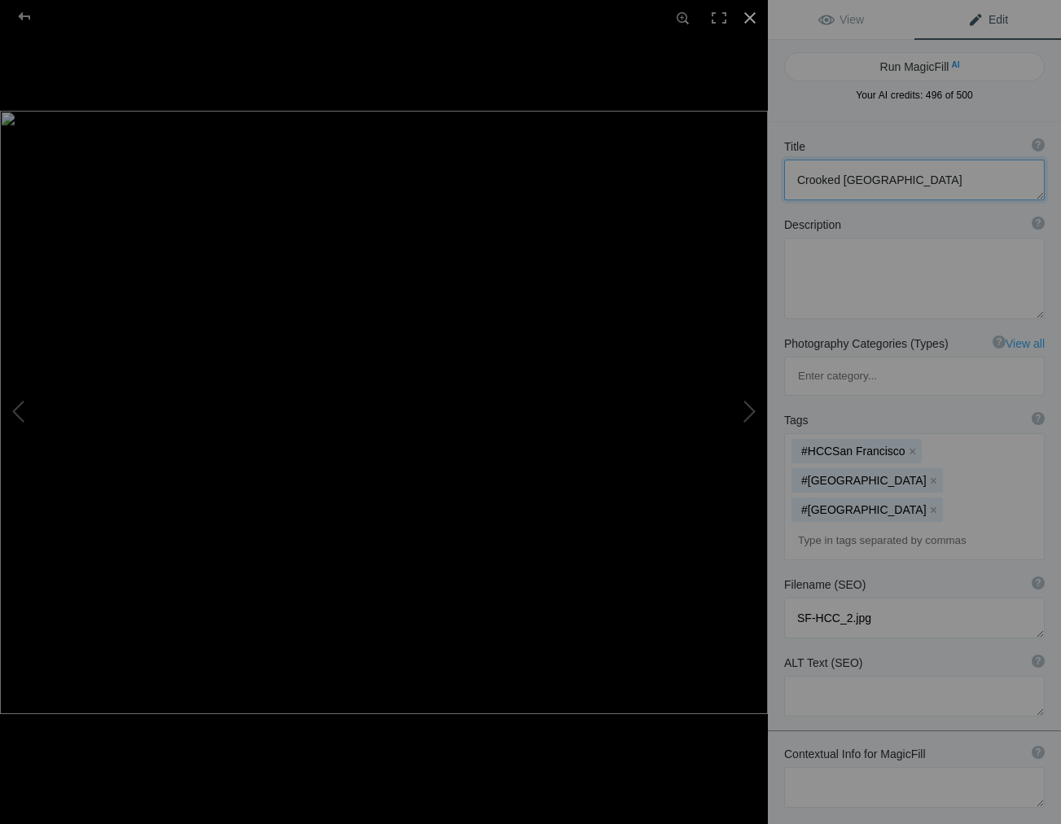
click at [750, 15] on div at bounding box center [750, 18] width 36 height 36
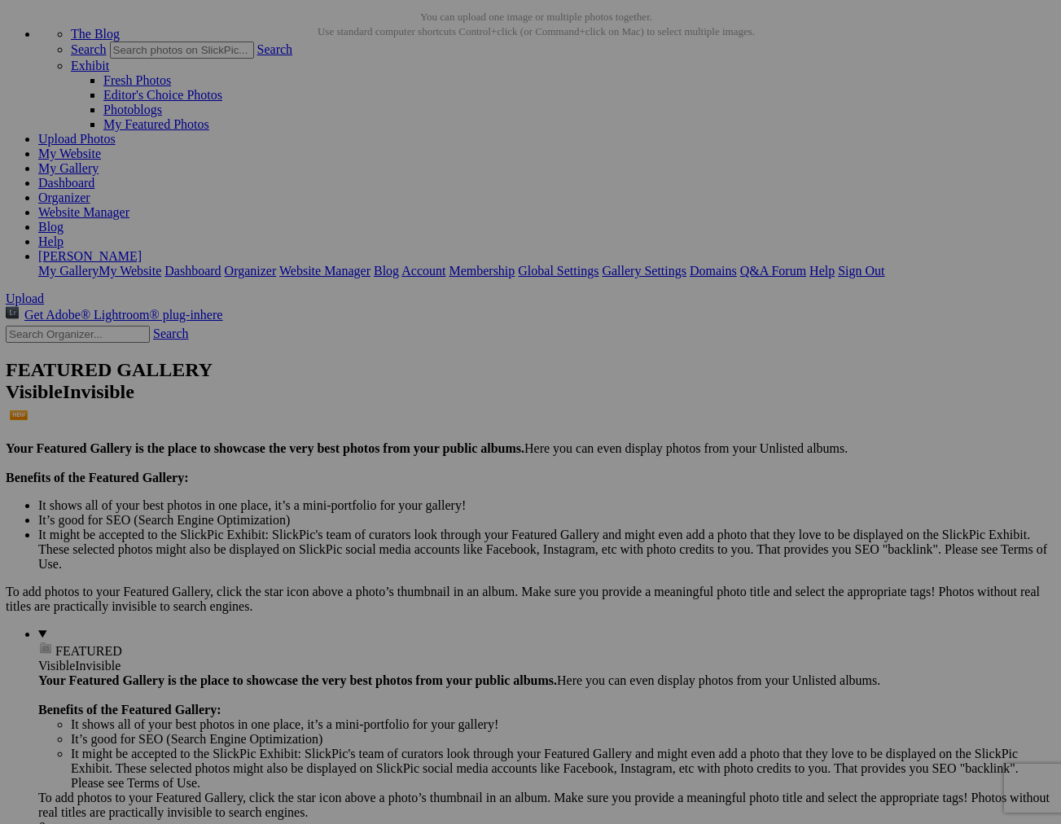
scroll to position [76, 0]
